Goal: Information Seeking & Learning: Learn about a topic

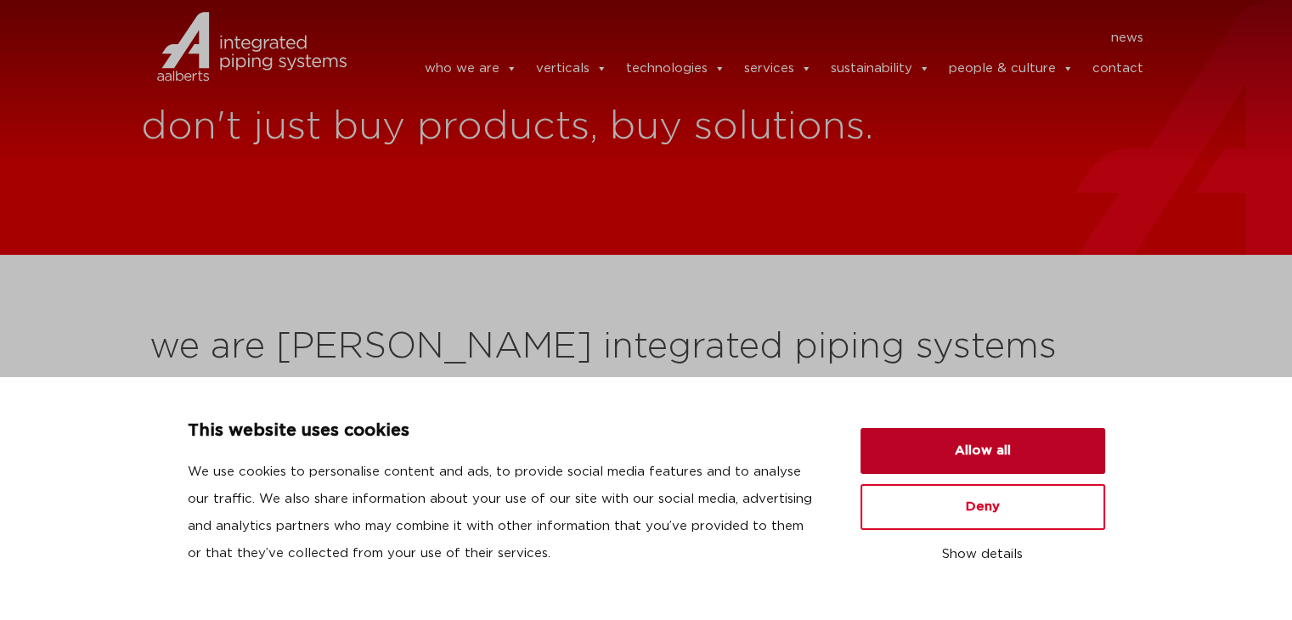
click at [964, 456] on button "Allow all" at bounding box center [982, 451] width 245 height 46
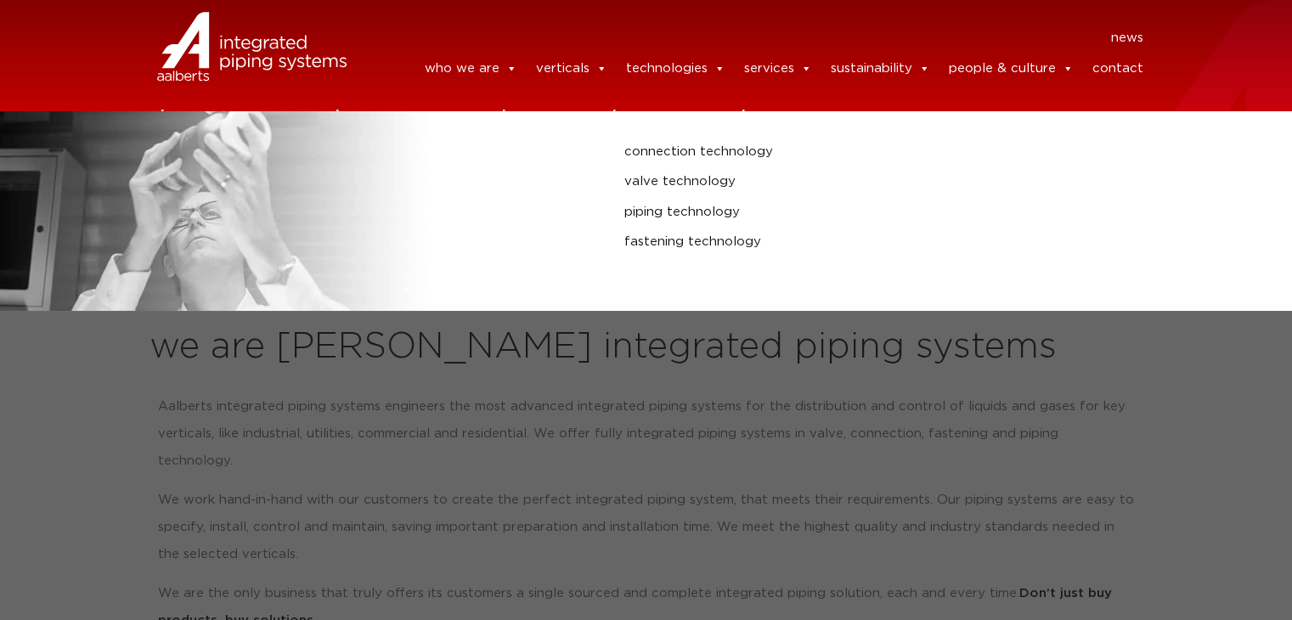
click at [692, 71] on link "technologies" at bounding box center [674, 69] width 99 height 34
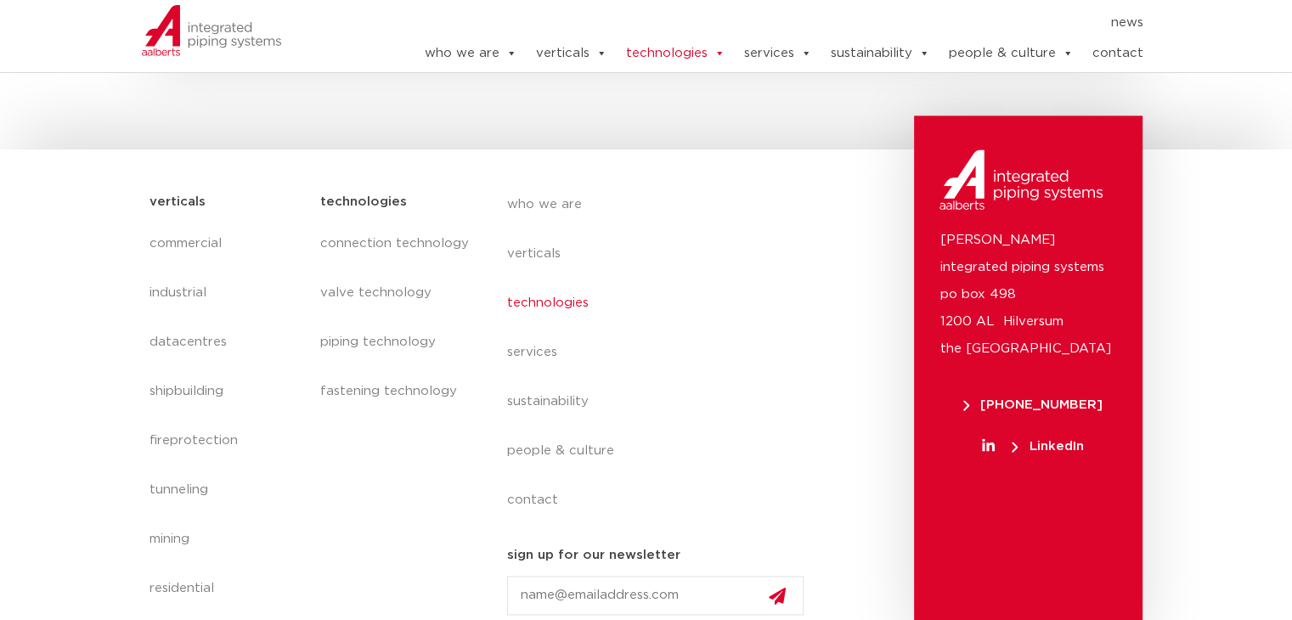
scroll to position [2053, 0]
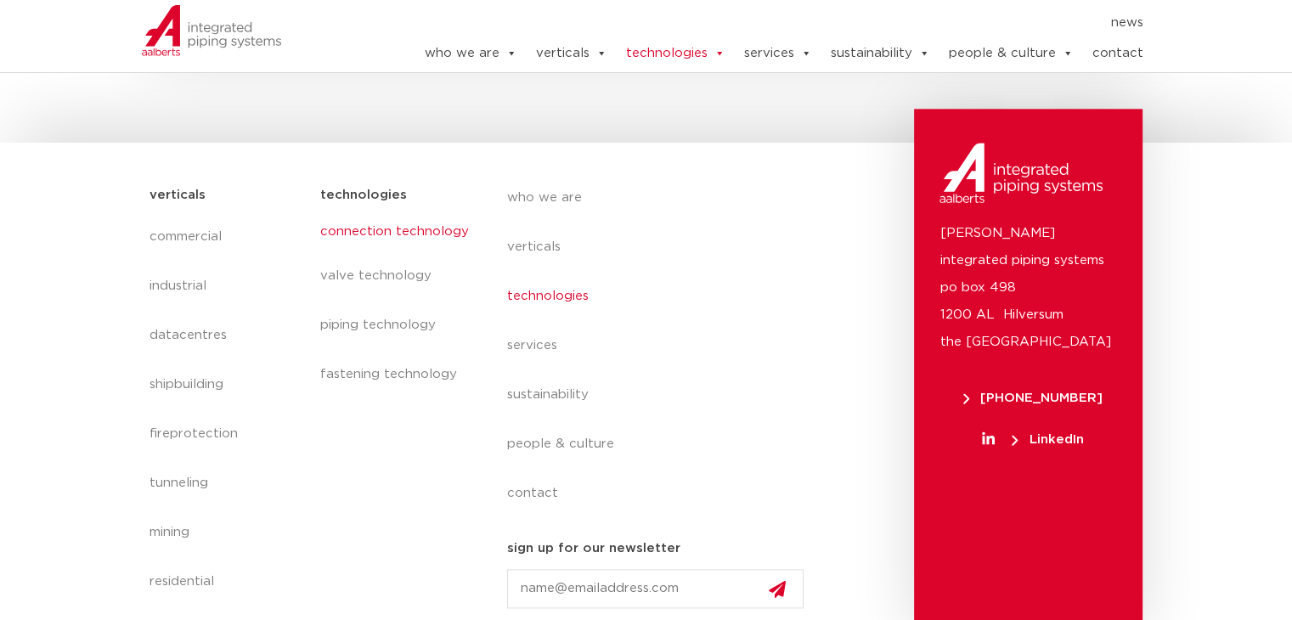
click at [412, 235] on link "connection technology" at bounding box center [395, 231] width 153 height 39
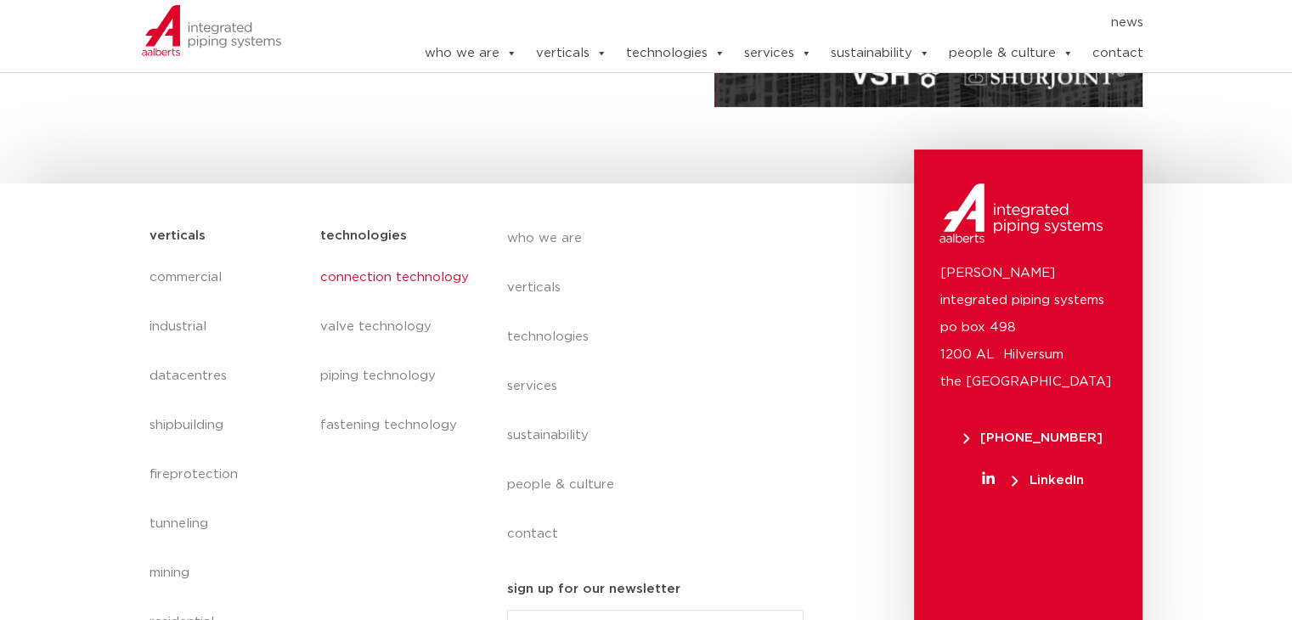
scroll to position [550, 0]
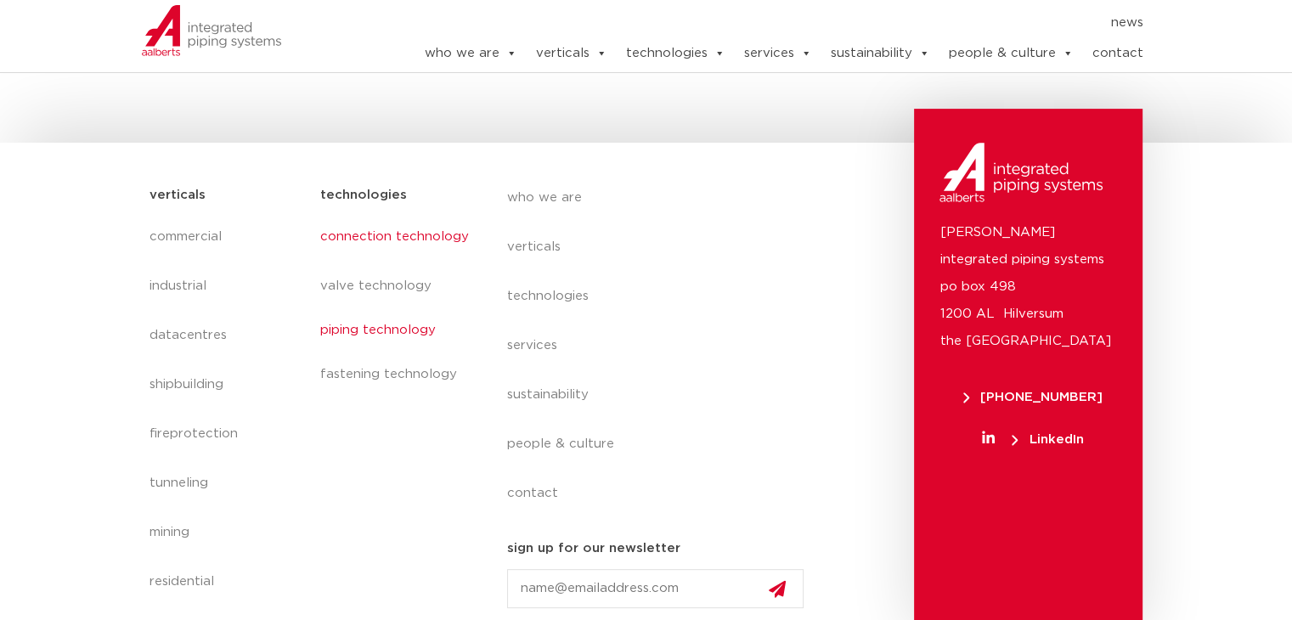
click at [437, 341] on link "piping technology" at bounding box center [395, 330] width 153 height 39
